Goal: Complete application form

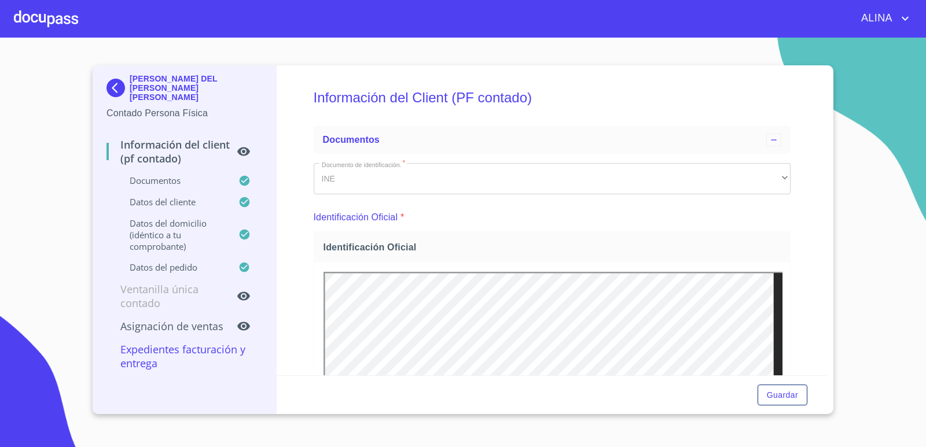
scroll to position [174, 0]
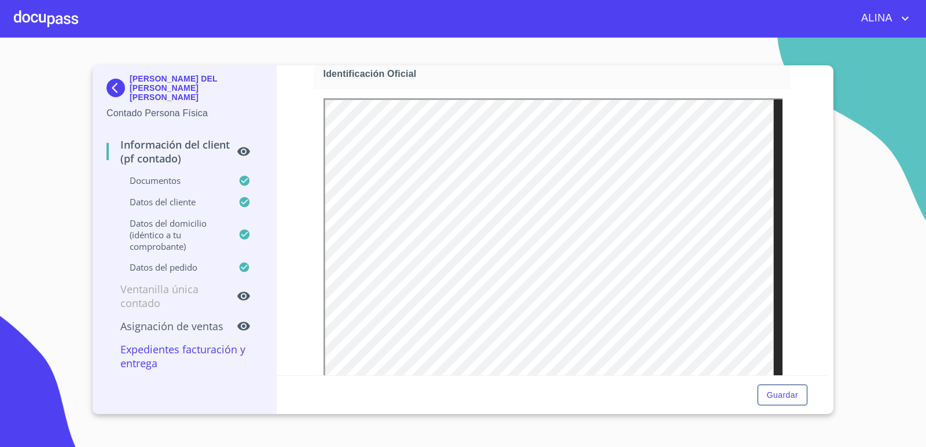
click at [50, 21] on div at bounding box center [46, 18] width 64 height 37
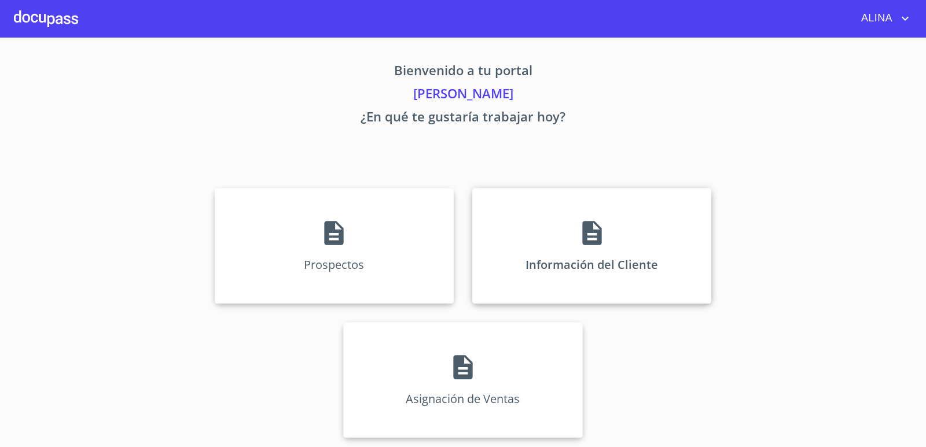
click at [499, 219] on div "Información del Cliente" at bounding box center [591, 246] width 239 height 116
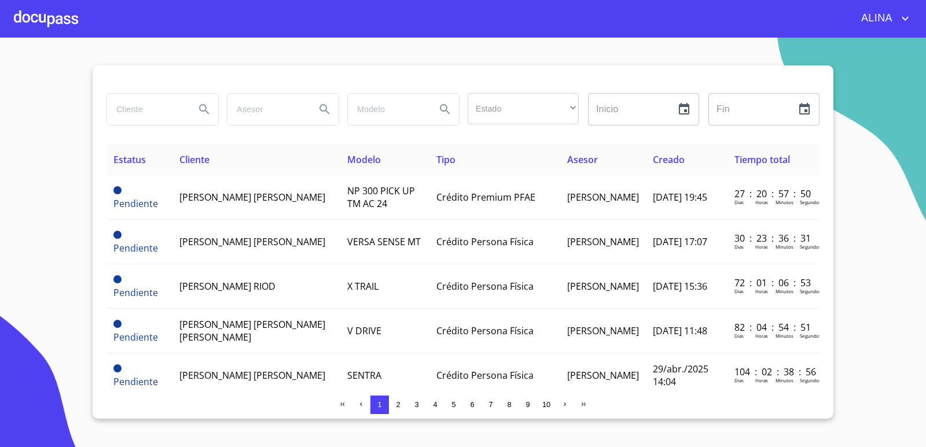
click at [166, 114] on input "search" at bounding box center [146, 109] width 79 height 31
type input "[PERSON_NAME] de la [PERSON_NAME]"
click at [204, 112] on icon "Search" at bounding box center [204, 109] width 14 height 14
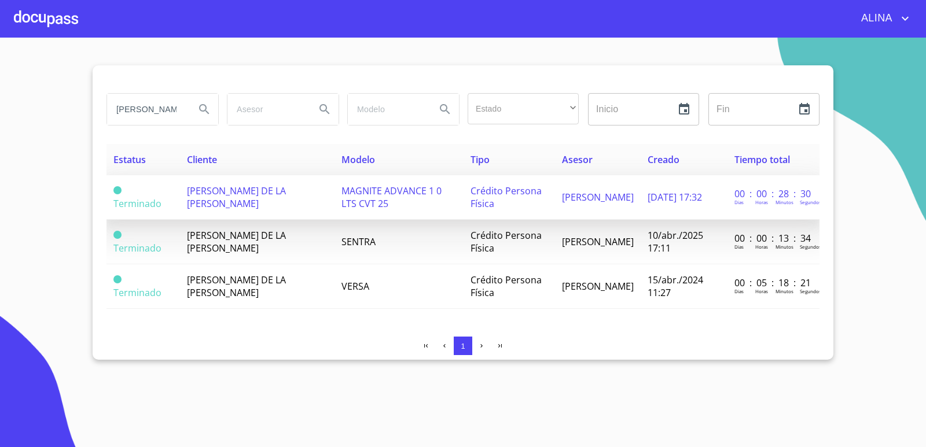
click at [252, 205] on td "[PERSON_NAME] DE LA [PERSON_NAME]" at bounding box center [257, 197] width 155 height 45
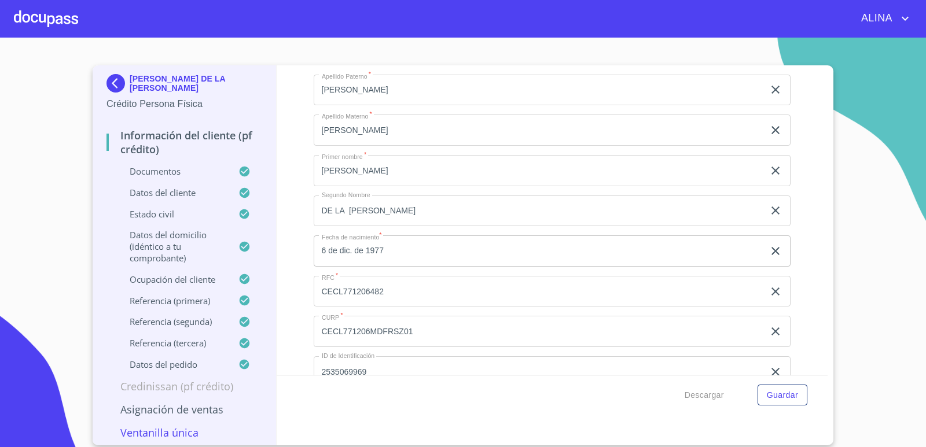
scroll to position [3820, 0]
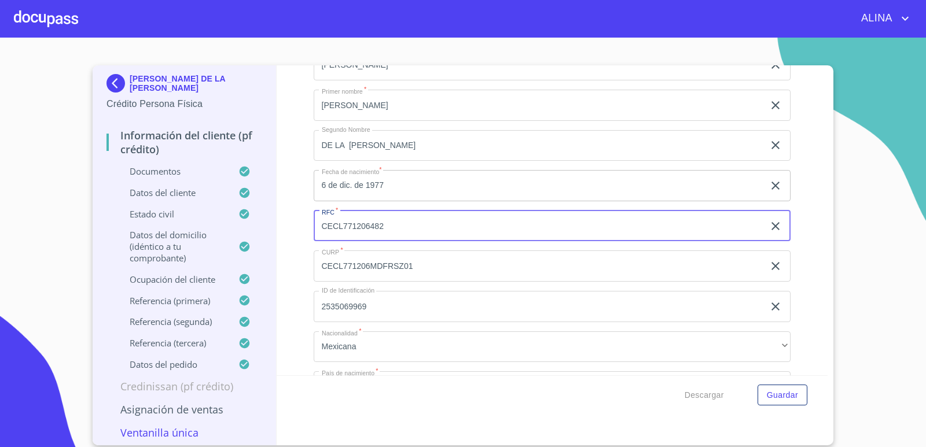
drag, startPoint x: 315, startPoint y: 228, endPoint x: 387, endPoint y: 230, distance: 71.8
click at [387, 230] on input "CECL771206482" at bounding box center [539, 226] width 451 height 31
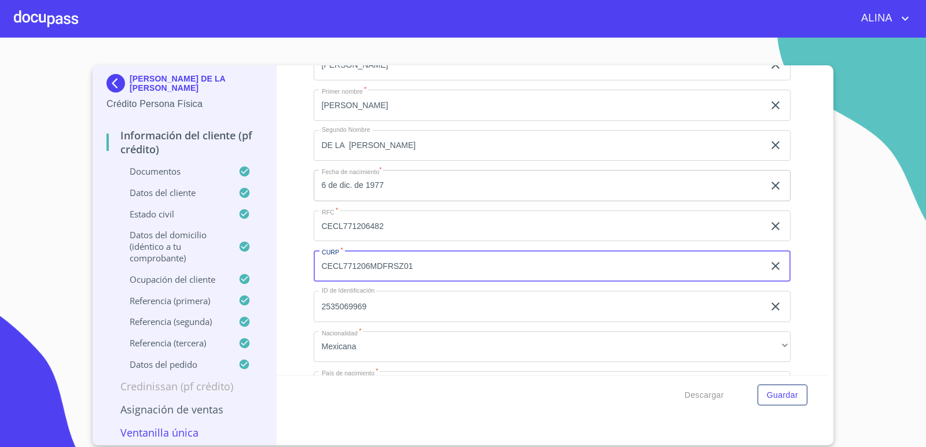
drag, startPoint x: 320, startPoint y: 263, endPoint x: 418, endPoint y: 262, distance: 97.8
click at [418, 262] on input "CECL771206MDFRSZ01" at bounding box center [539, 266] width 451 height 31
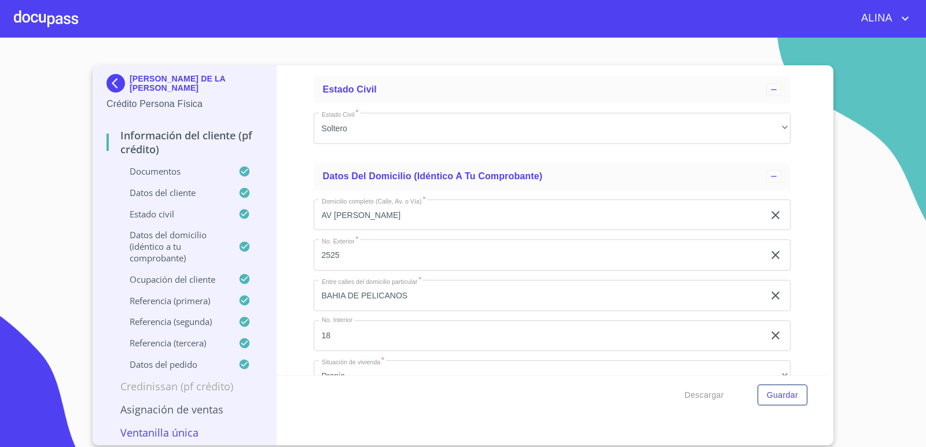
scroll to position [4282, 0]
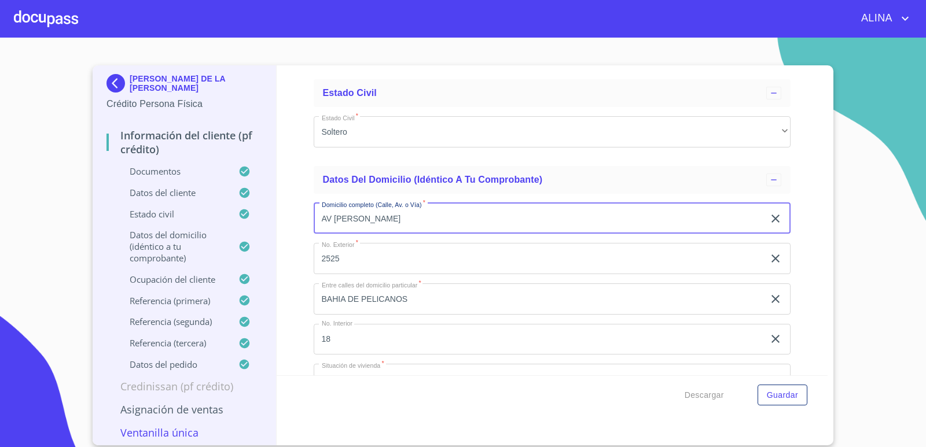
drag, startPoint x: 318, startPoint y: 220, endPoint x: 378, endPoint y: 219, distance: 59.6
click at [378, 219] on input "AV [PERSON_NAME]" at bounding box center [539, 218] width 451 height 31
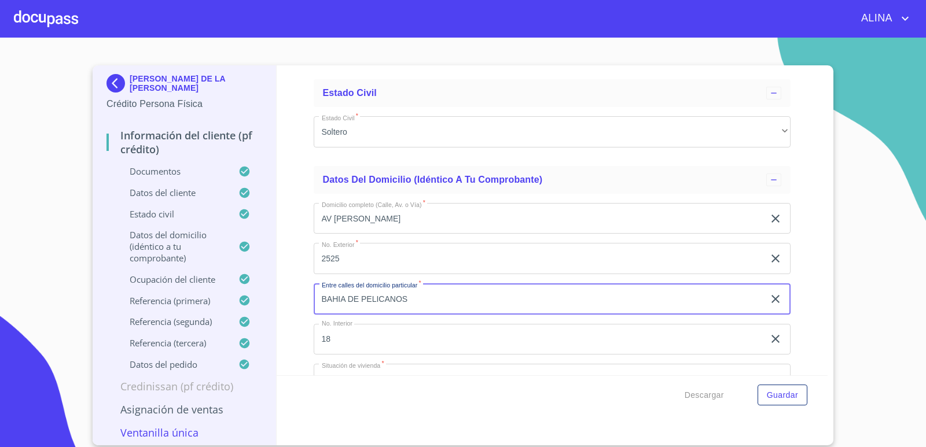
drag, startPoint x: 321, startPoint y: 299, endPoint x: 407, endPoint y: 299, distance: 86.8
click at [407, 299] on input "BAHIA DE PELICANOS" at bounding box center [539, 299] width 451 height 31
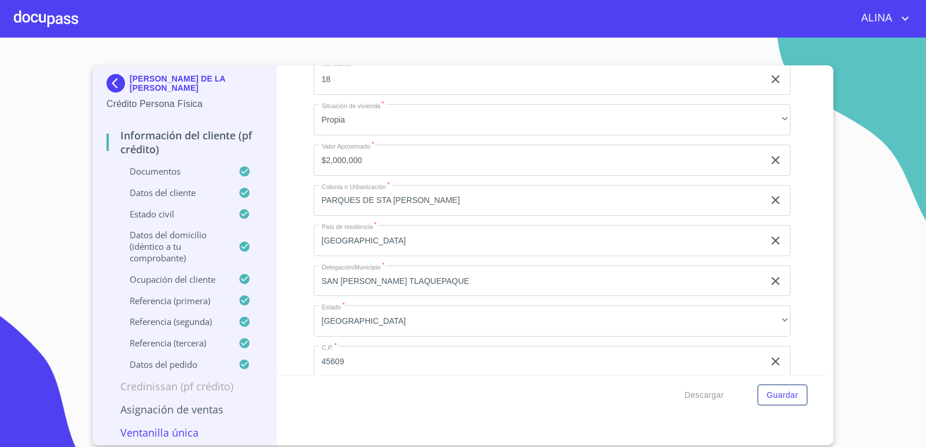
scroll to position [4572, 0]
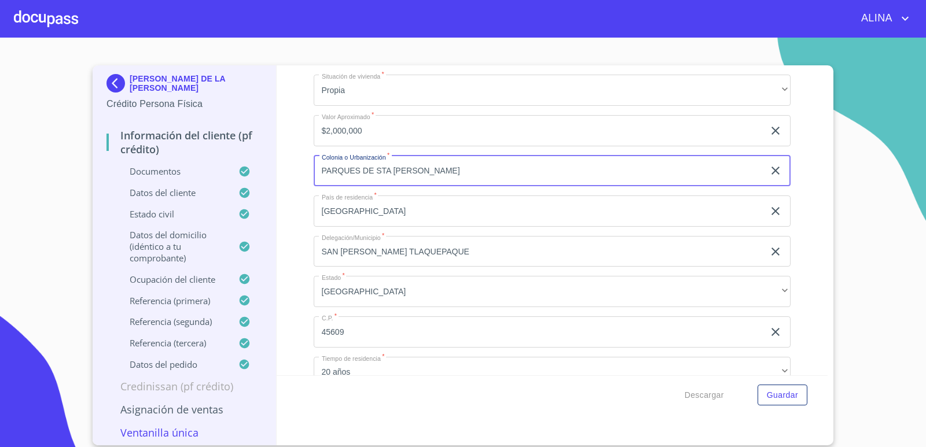
drag, startPoint x: 317, startPoint y: 172, endPoint x: 432, endPoint y: 172, distance: 115.2
click at [432, 172] on input "PARQUES DE STA [PERSON_NAME]" at bounding box center [539, 171] width 451 height 31
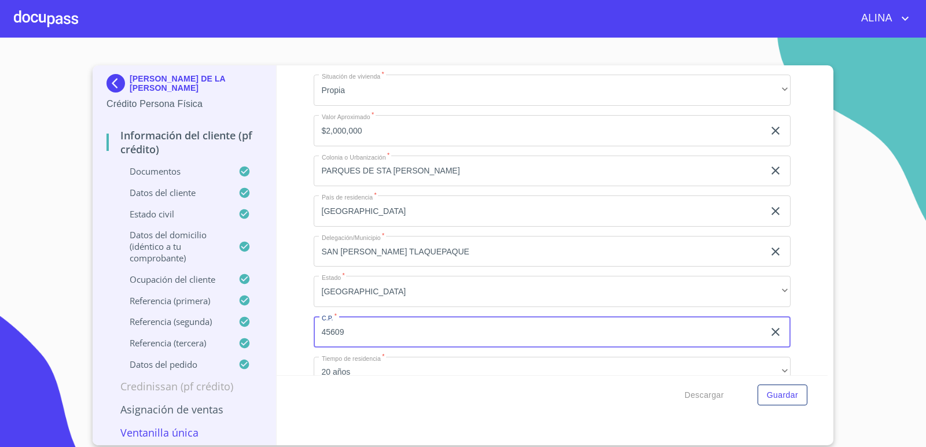
drag, startPoint x: 319, startPoint y: 333, endPoint x: 358, endPoint y: 337, distance: 38.4
click at [358, 337] on input "45609" at bounding box center [539, 332] width 451 height 31
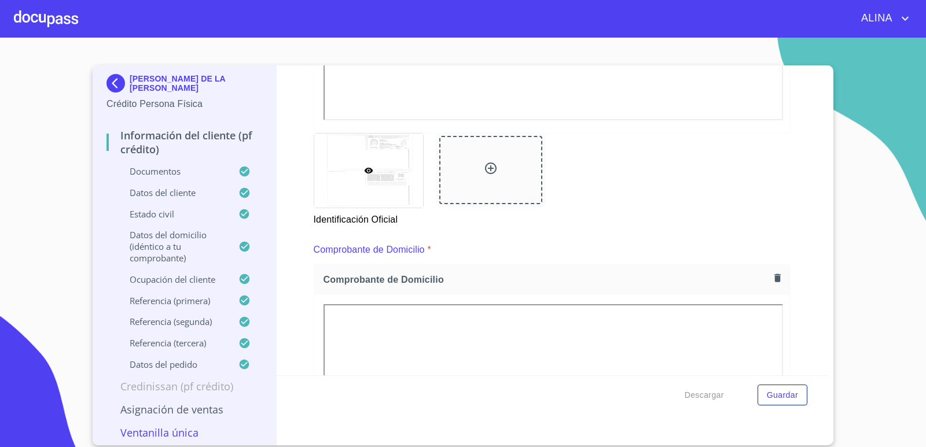
scroll to position [116, 0]
